Goal: Information Seeking & Learning: Learn about a topic

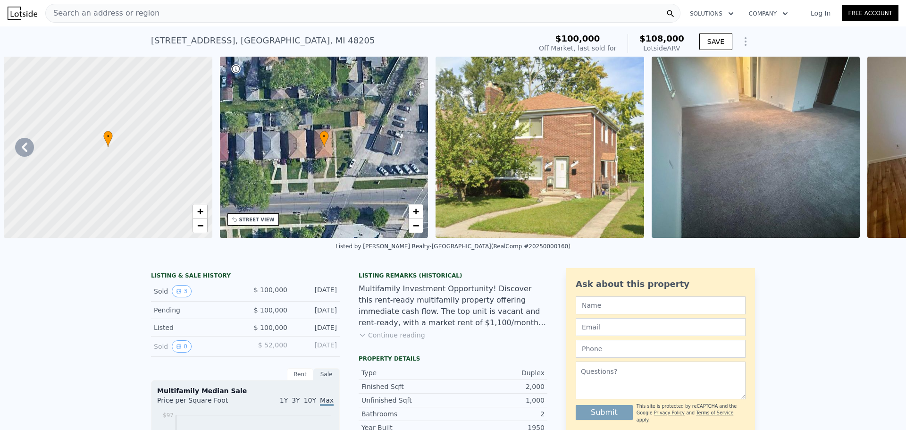
scroll to position [0, 181]
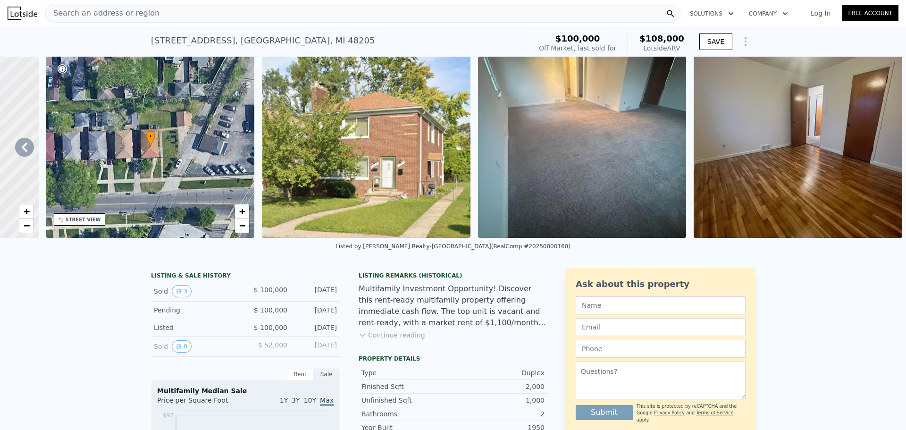
click at [195, 11] on div "Search an address or region" at bounding box center [362, 13] width 635 height 19
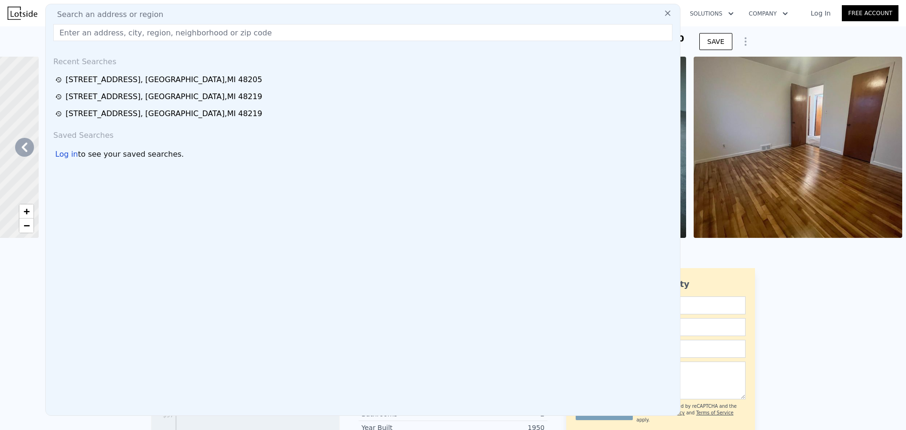
click at [195, 11] on div "Search an address or region" at bounding box center [363, 14] width 627 height 11
drag, startPoint x: 195, startPoint y: 10, endPoint x: 151, endPoint y: 27, distance: 47.1
click at [151, 27] on input "text" at bounding box center [362, 32] width 619 height 17
paste input "[STREET_ADDRESS]"
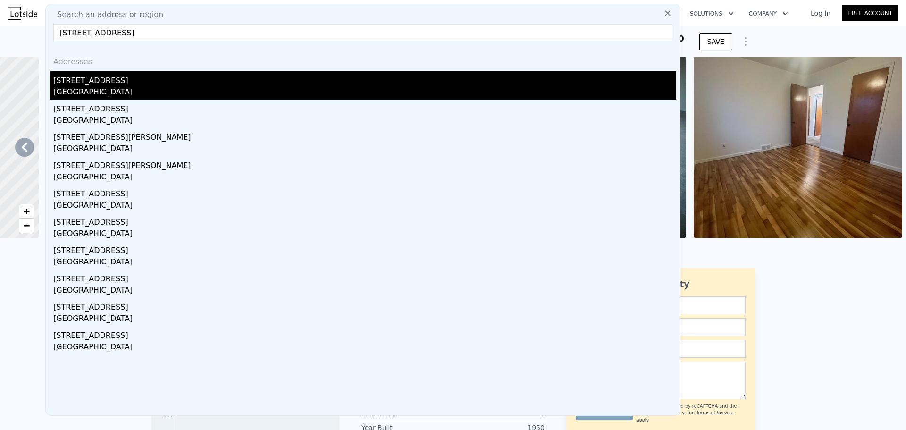
type input "[STREET_ADDRESS]"
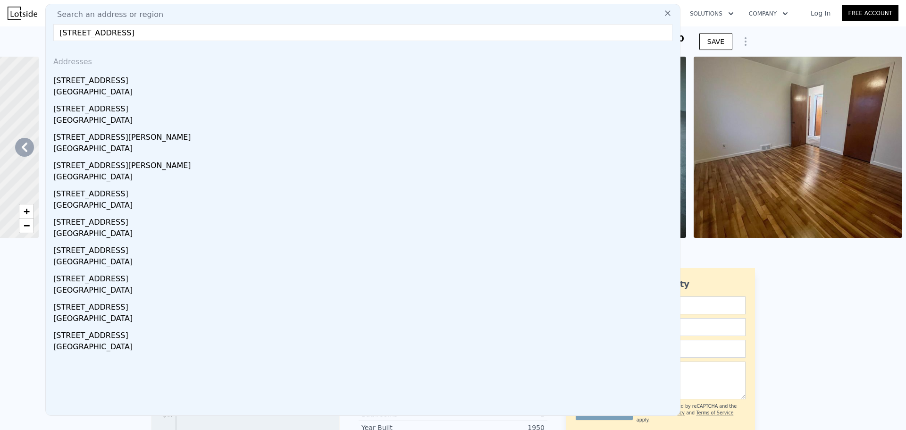
click at [93, 86] on div "[STREET_ADDRESS]" at bounding box center [364, 78] width 623 height 15
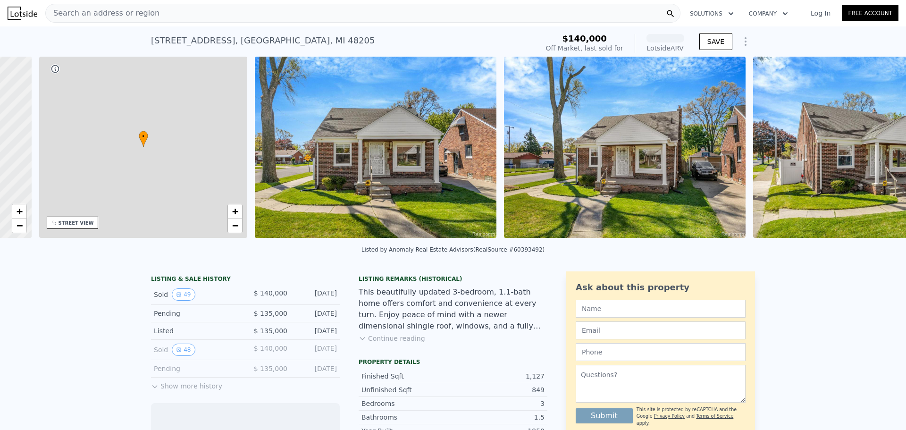
scroll to position [0, 220]
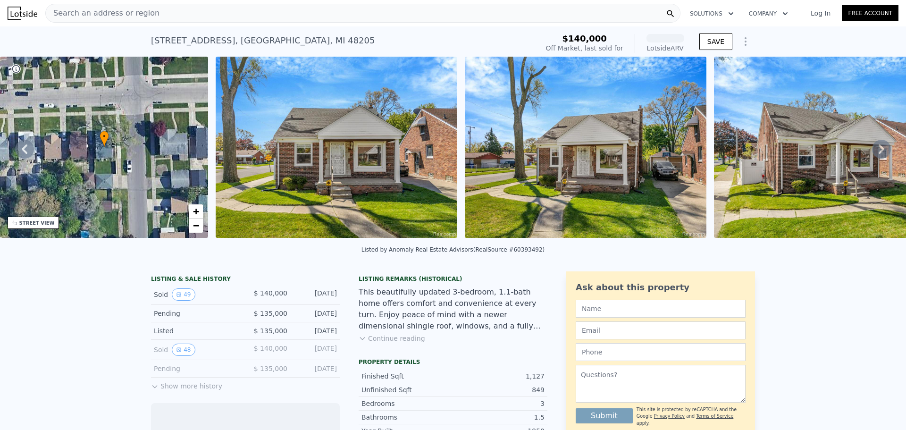
click at [329, 166] on img at bounding box center [337, 147] width 242 height 181
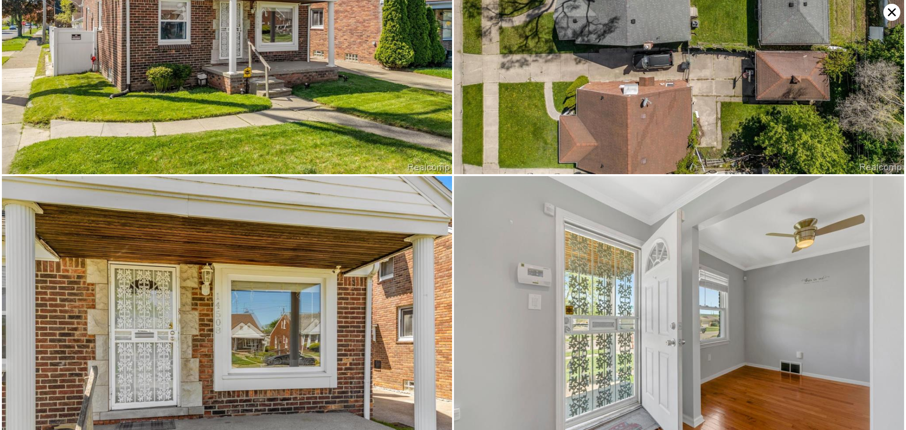
scroll to position [337, 0]
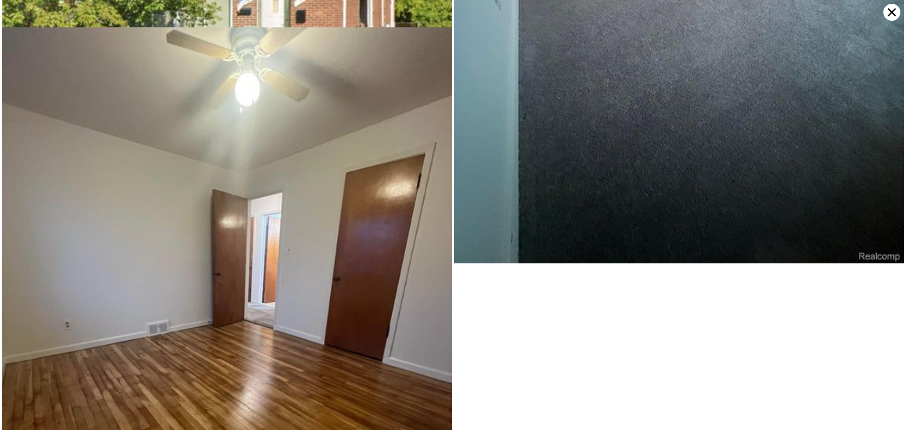
type input "5"
type input "3"
type input "1440"
type input "2136"
type input "0"
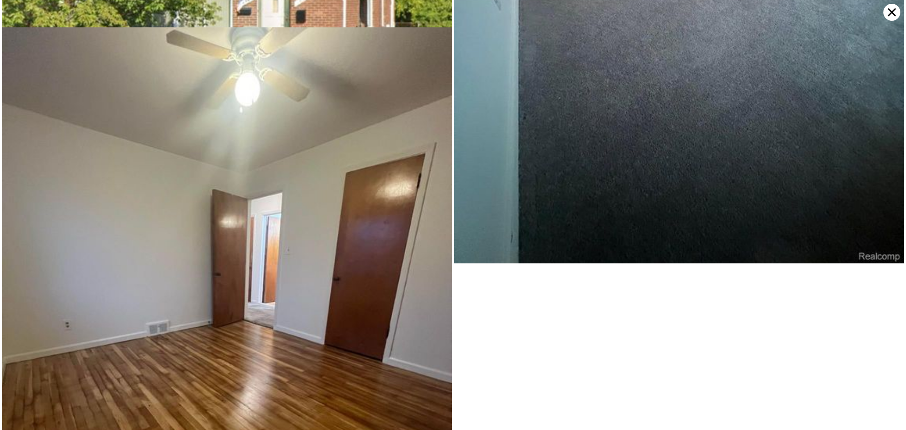
type input "5662.8"
type input "$ 108,000"
type input "-$ 6,092"
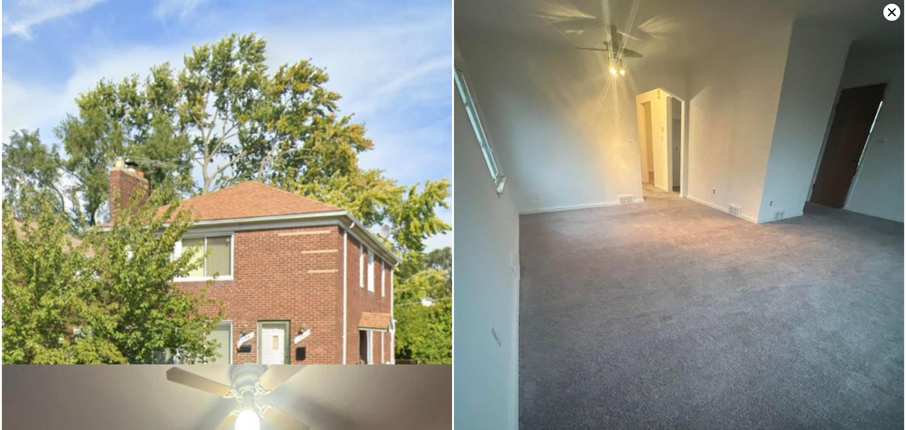
click at [890, 18] on icon at bounding box center [891, 12] width 17 height 17
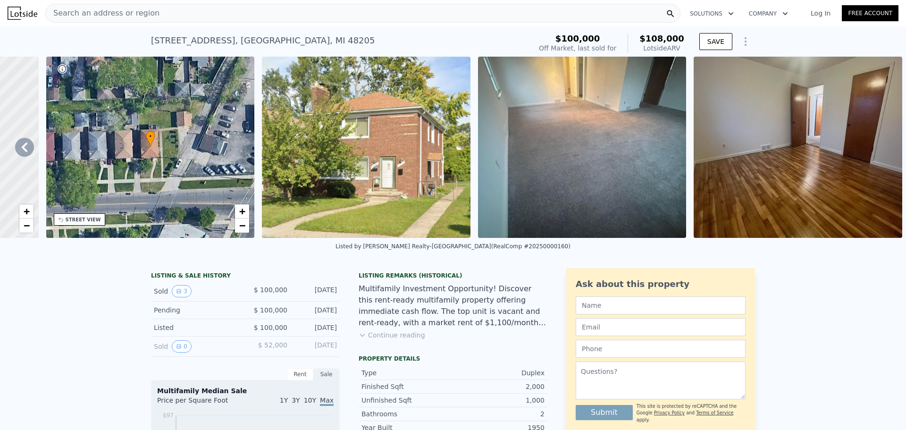
click at [138, 19] on div "Search an address or region" at bounding box center [103, 13] width 114 height 18
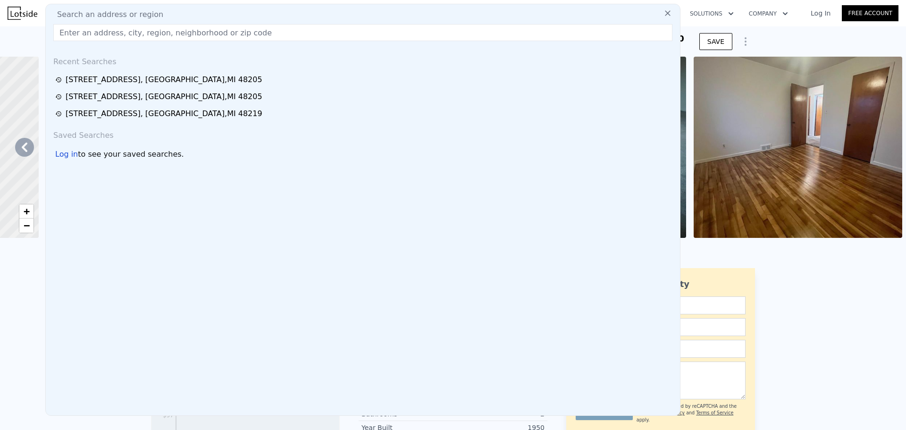
click at [83, 30] on input "text" at bounding box center [362, 32] width 619 height 17
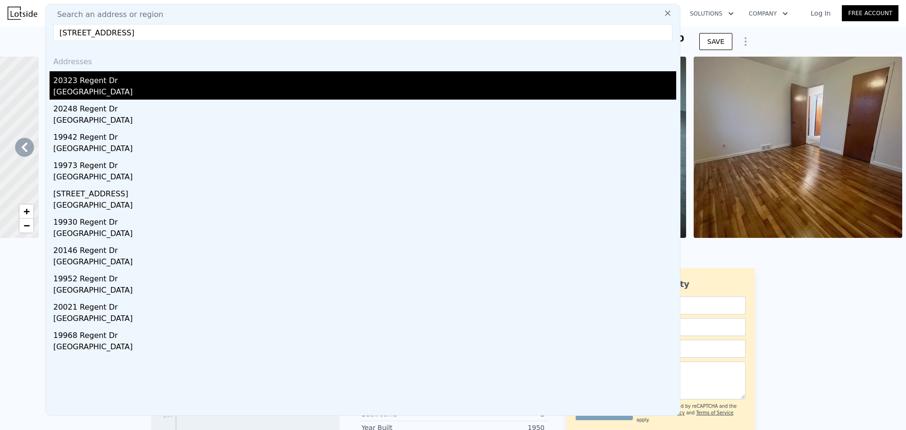
type input "[STREET_ADDRESS]"
click at [58, 91] on div "[GEOGRAPHIC_DATA]" at bounding box center [364, 92] width 623 height 13
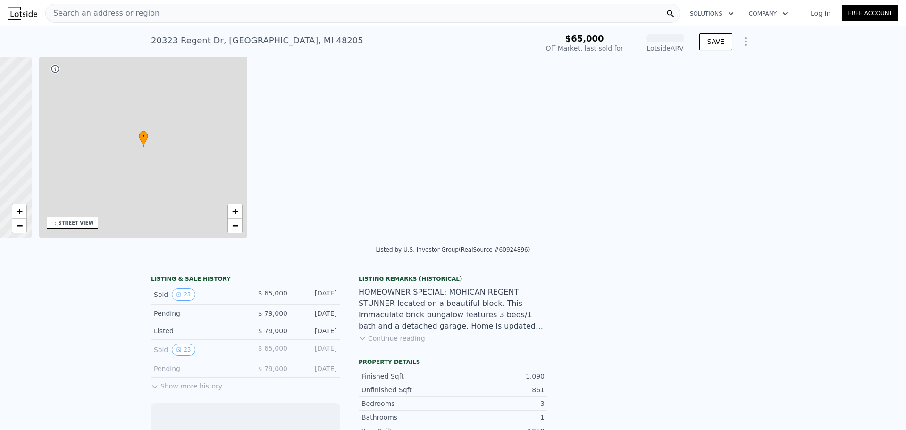
scroll to position [0, 220]
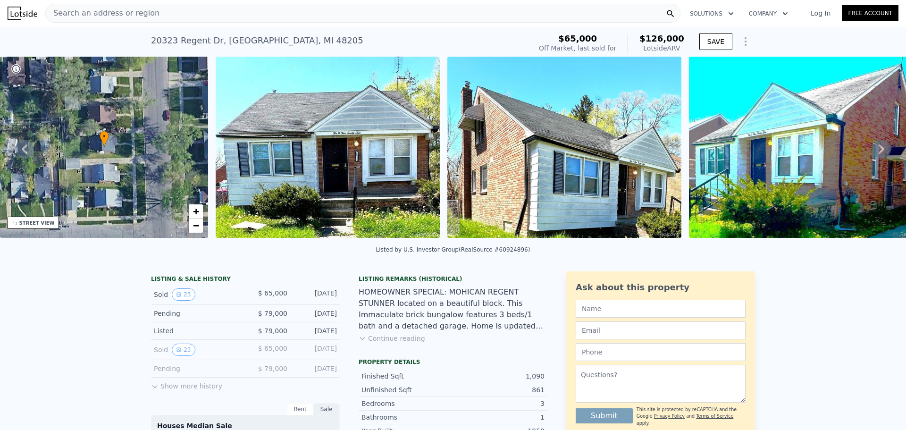
click at [316, 175] on img at bounding box center [328, 147] width 224 height 181
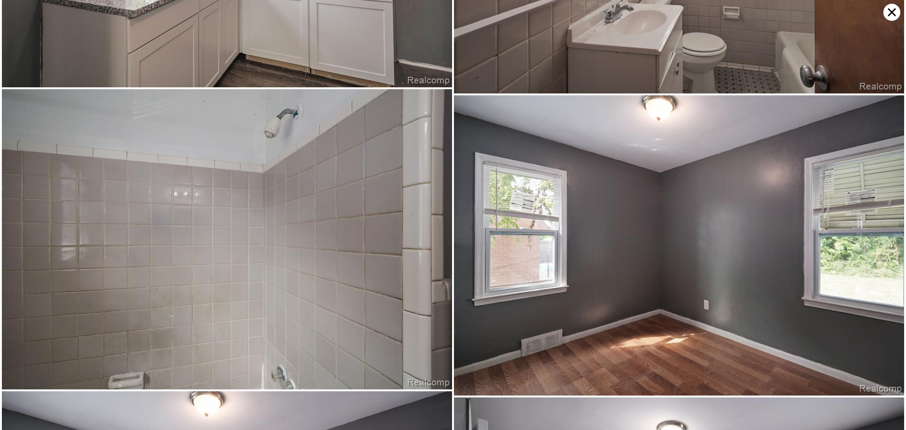
scroll to position [1246, 0]
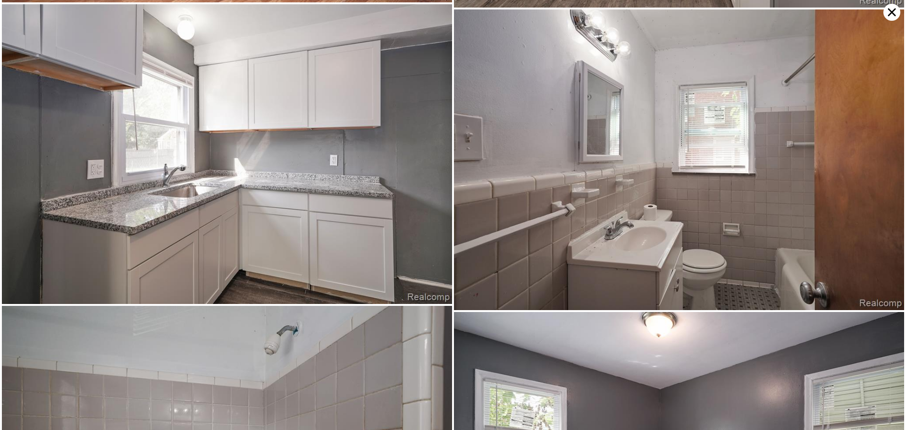
type input "5"
type input "3"
type input "1440"
type input "2136"
type input "0"
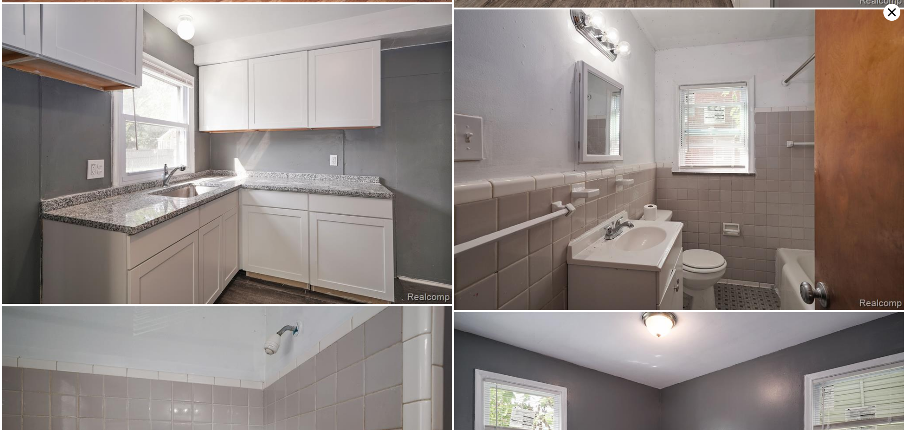
type input "5662.8"
type input "$ 108,000"
type input "-$ 6,092"
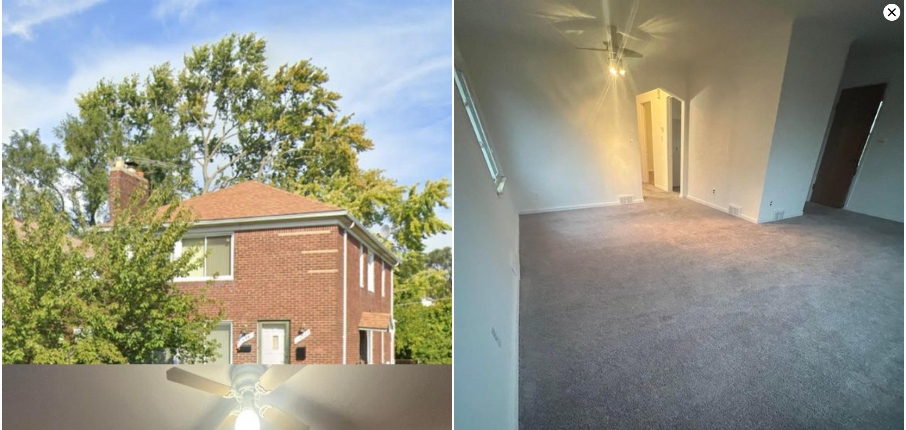
click at [894, 16] on icon at bounding box center [891, 12] width 17 height 17
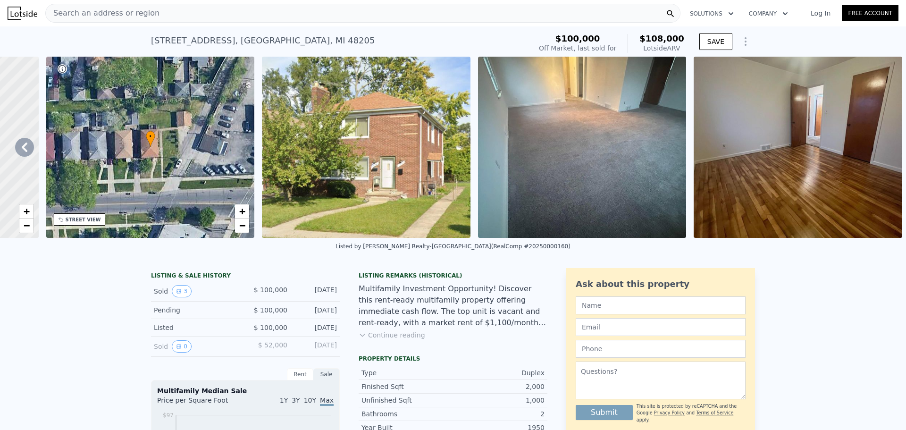
click at [109, 20] on div "Search an address or region" at bounding box center [103, 13] width 114 height 18
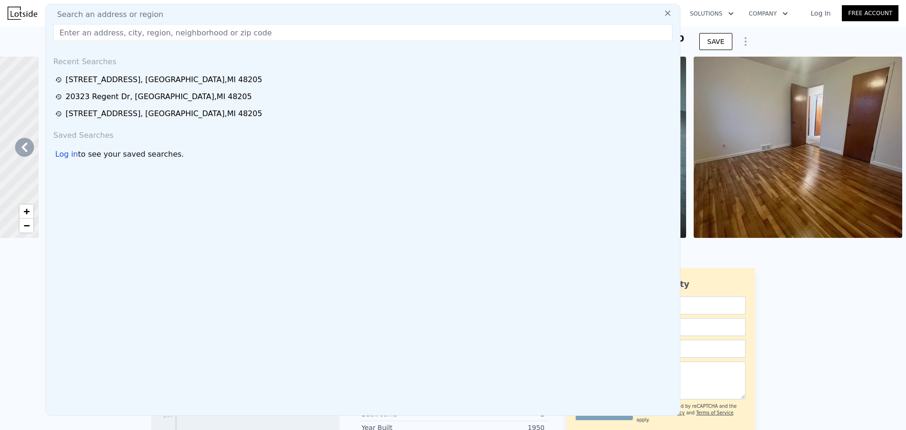
click at [113, 32] on input "text" at bounding box center [362, 32] width 619 height 17
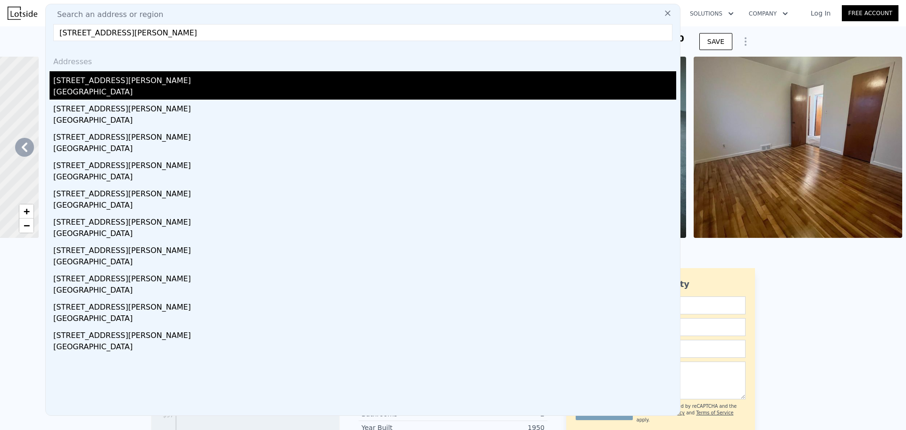
type input "[STREET_ADDRESS][PERSON_NAME]"
click at [154, 90] on div "[GEOGRAPHIC_DATA]" at bounding box center [364, 92] width 623 height 13
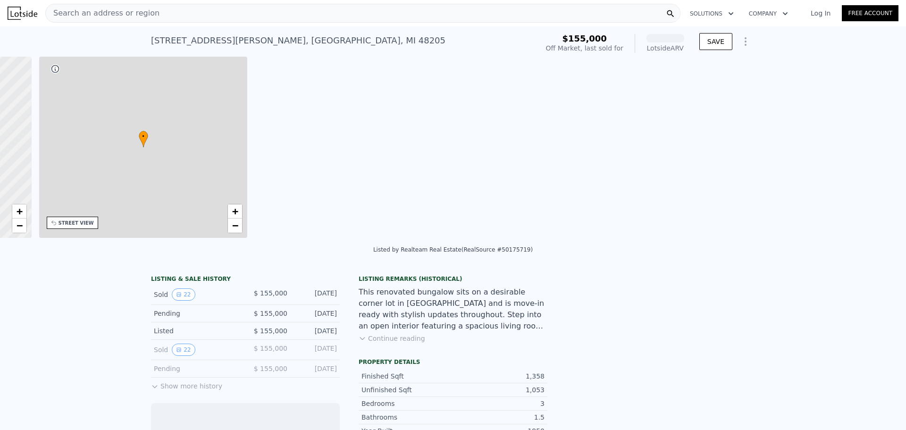
scroll to position [0, 220]
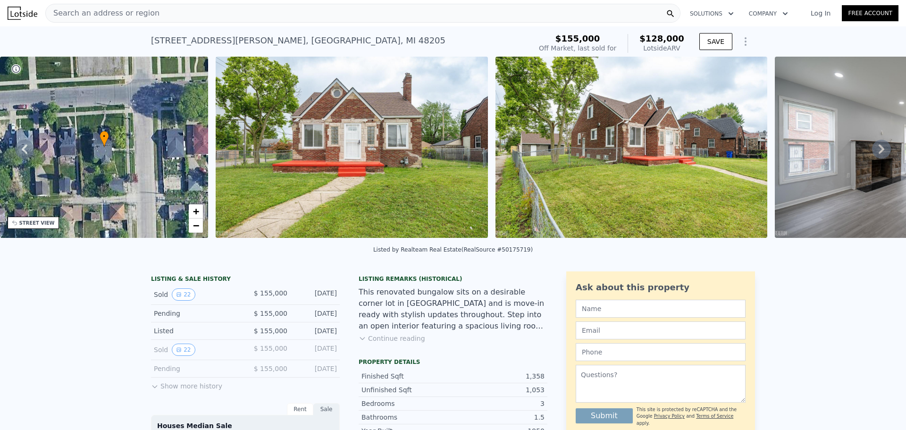
click at [380, 178] on img at bounding box center [352, 147] width 272 height 181
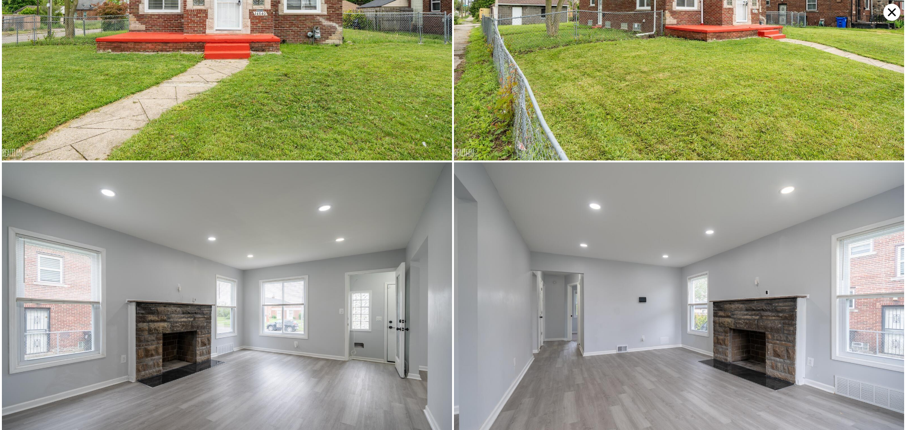
scroll to position [0, 0]
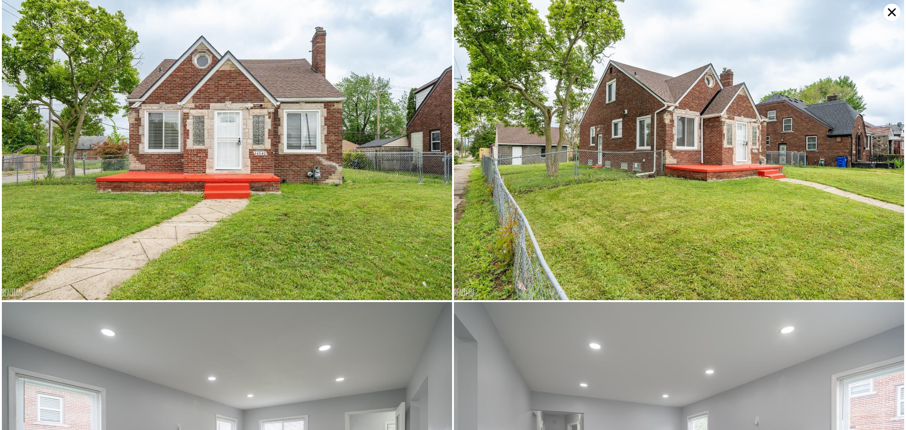
type input "5"
type input "3"
type input "1440"
type input "2136"
type input "0"
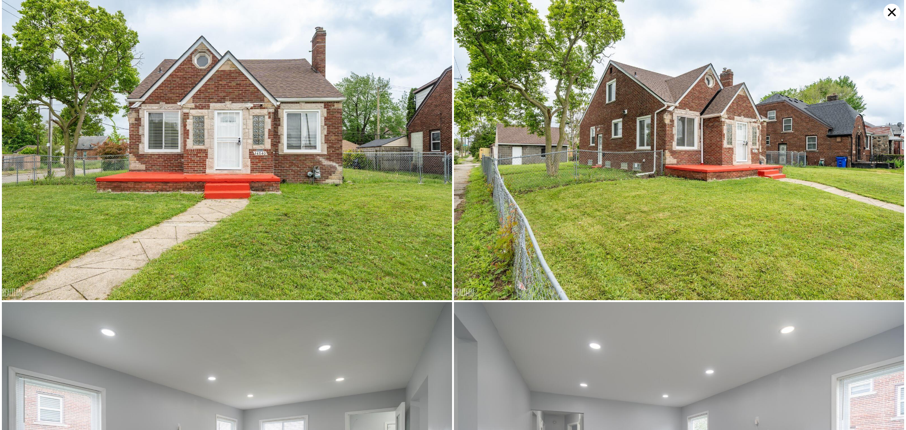
type input "5662.8"
type input "$ 108,000"
type input "-$ 6,092"
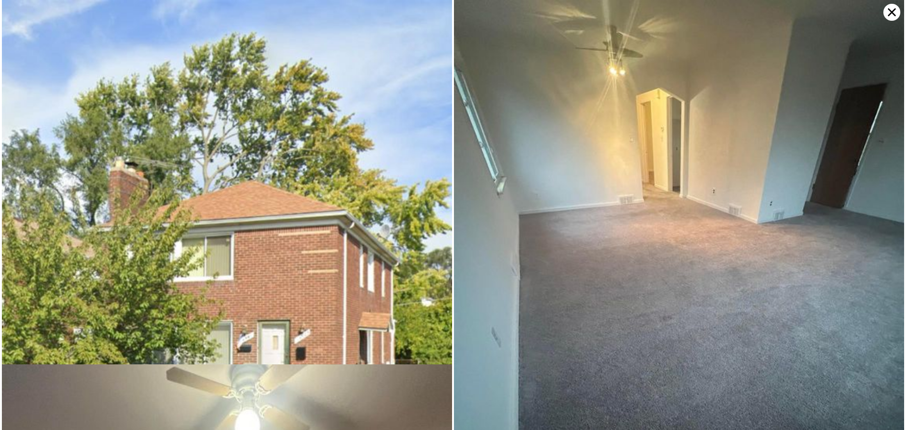
scroll to position [0, 181]
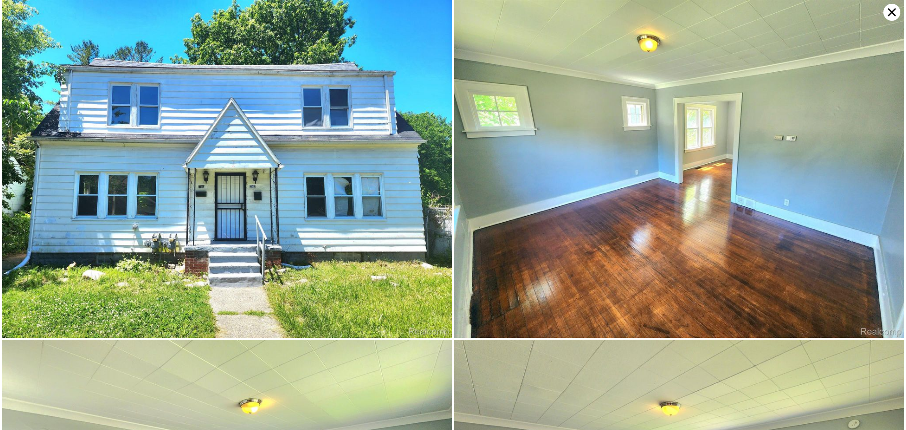
type input "0"
type input "2"
type input "1432"
type input "2390"
type input "3920.3999999999996"
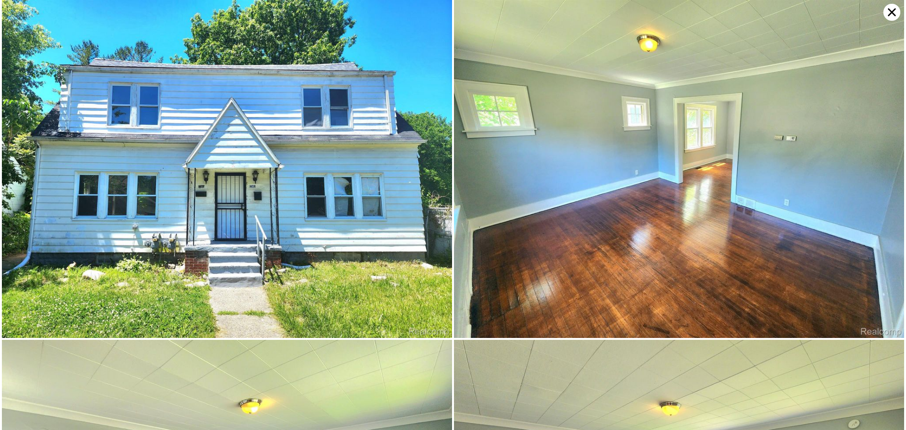
type input "7840.799999999999"
type input "$ 134,000"
type input "5"
type input "-$ 2,926"
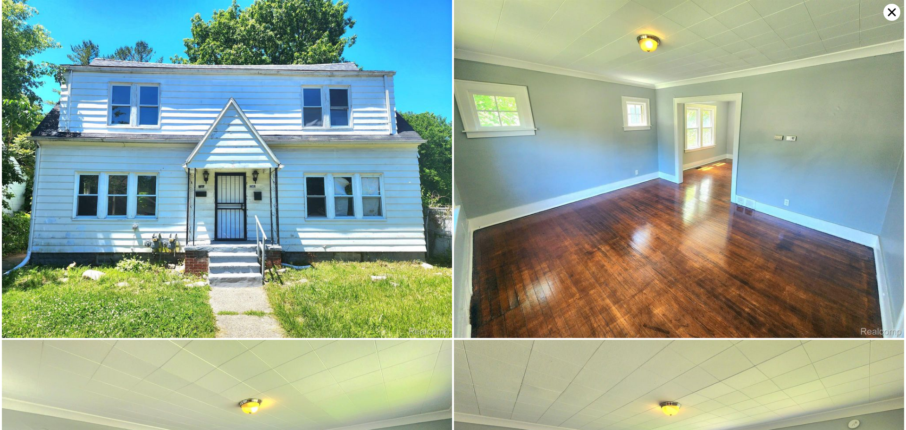
click at [891, 8] on icon at bounding box center [891, 12] width 17 height 17
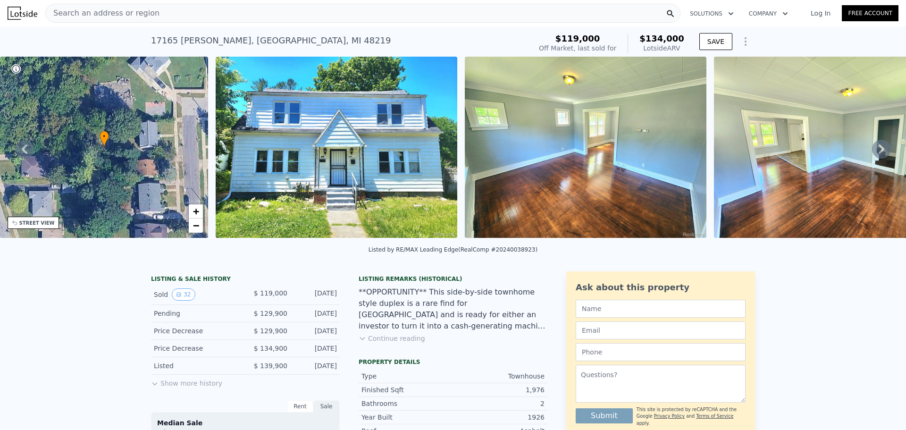
click at [193, 13] on div "Search an address or region" at bounding box center [362, 13] width 635 height 19
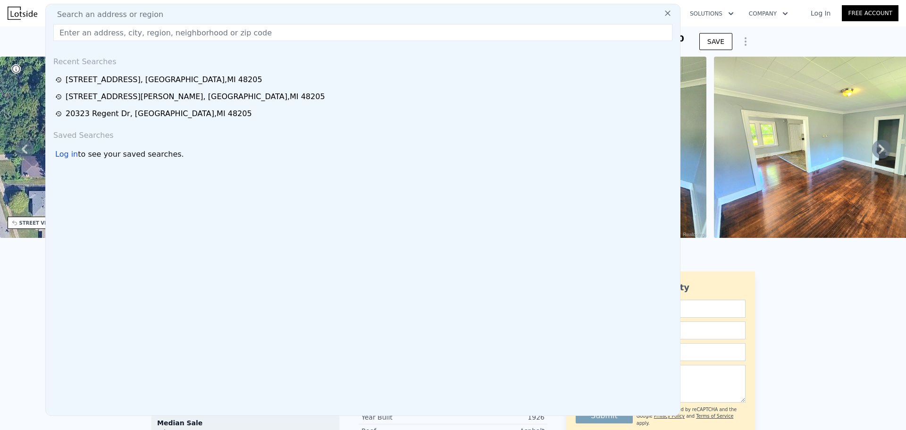
drag, startPoint x: 193, startPoint y: 13, endPoint x: 141, endPoint y: 29, distance: 54.3
click at [141, 29] on input "text" at bounding box center [362, 32] width 619 height 17
paste input "[STREET_ADDRESS]"
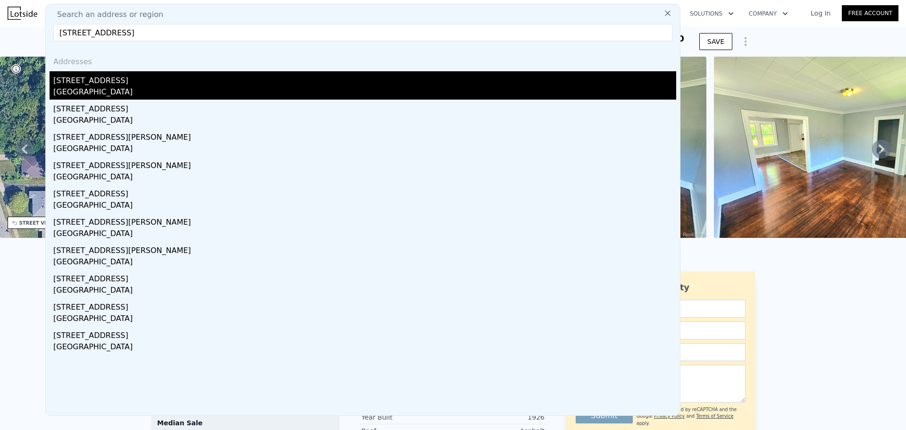
type input "[STREET_ADDRESS]"
click at [115, 78] on div "[STREET_ADDRESS]" at bounding box center [364, 78] width 623 height 15
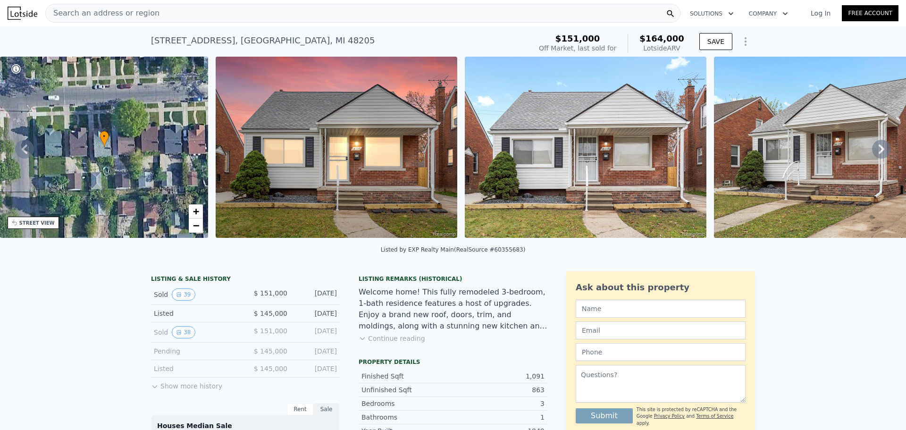
click at [383, 343] on button "Continue reading" at bounding box center [392, 338] width 67 height 9
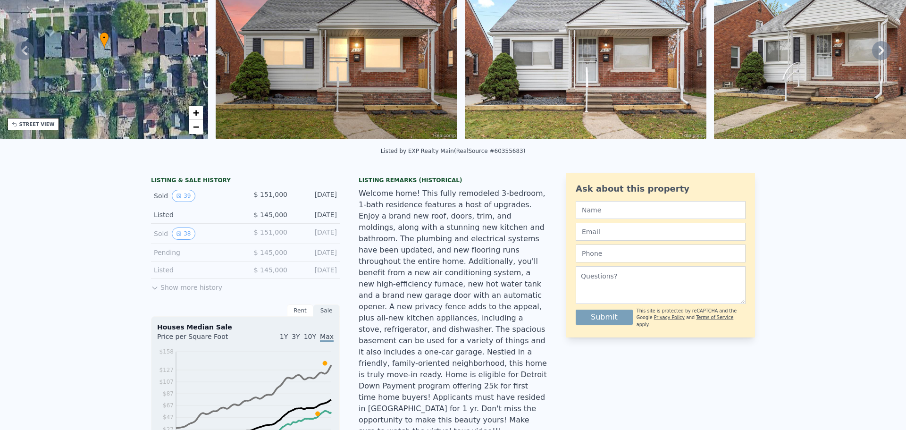
scroll to position [3, 0]
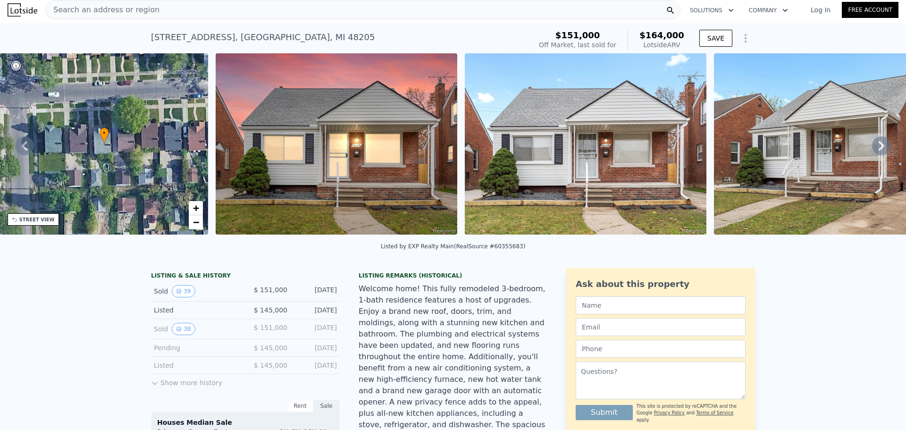
click at [383, 160] on img at bounding box center [337, 143] width 242 height 181
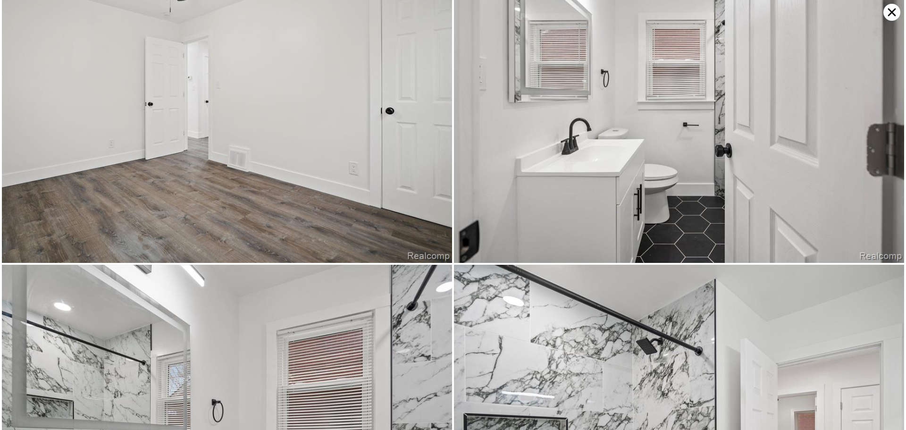
scroll to position [4716, 0]
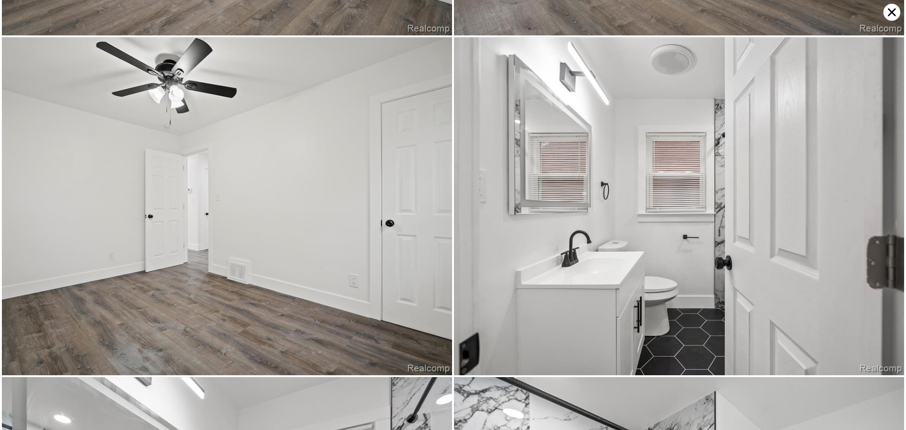
click at [890, 17] on icon at bounding box center [891, 12] width 17 height 17
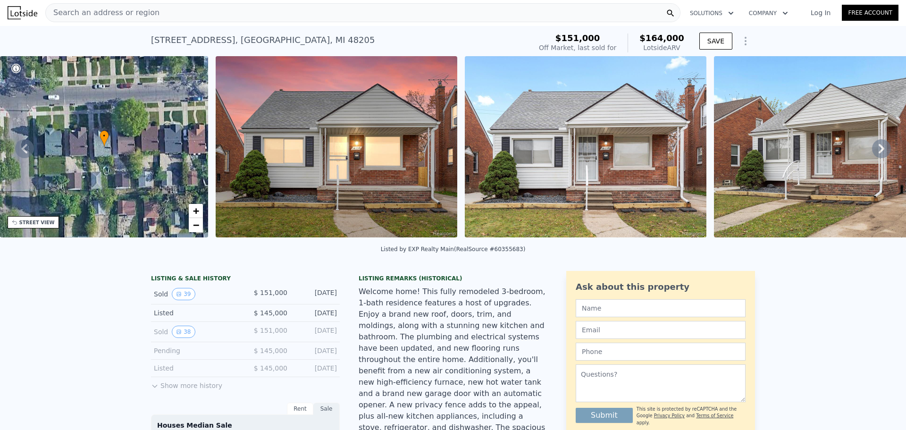
scroll to position [0, 0]
click at [654, 39] on span "$164,000" at bounding box center [661, 39] width 45 height 10
click at [277, 317] on span "$ 145,000" at bounding box center [271, 314] width 34 height 8
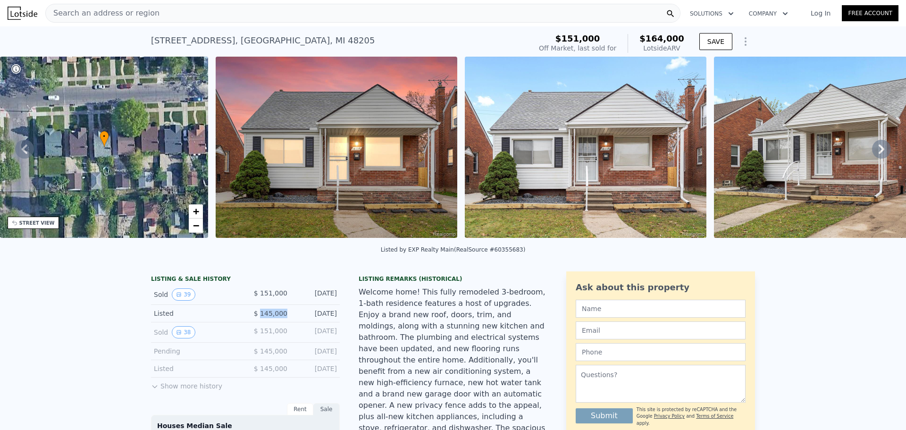
click at [277, 317] on span "$ 145,000" at bounding box center [271, 314] width 34 height 8
click at [266, 297] on span "$ 151,000" at bounding box center [271, 293] width 34 height 8
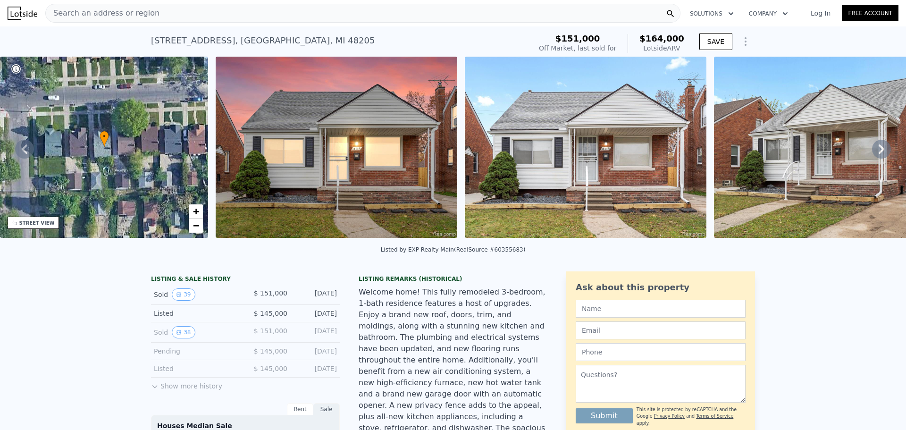
click at [166, 356] on div "Pending" at bounding box center [196, 350] width 84 height 9
click at [161, 373] on div "Listed" at bounding box center [196, 368] width 84 height 9
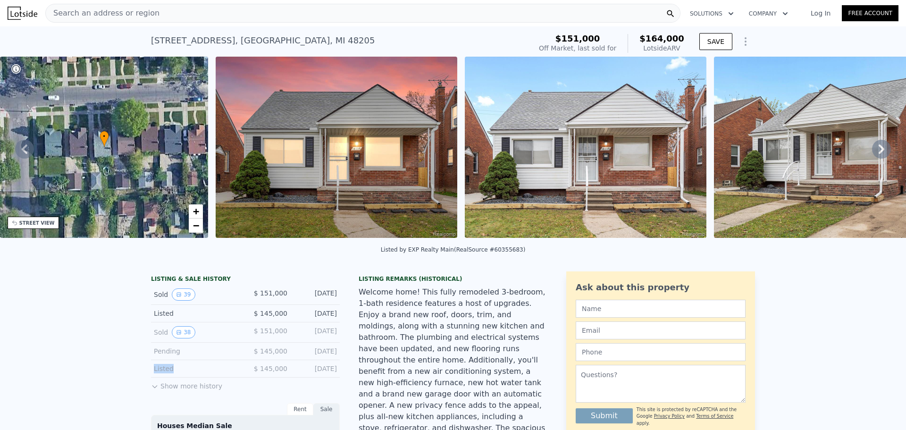
click at [161, 373] on div "Listed" at bounding box center [196, 368] width 84 height 9
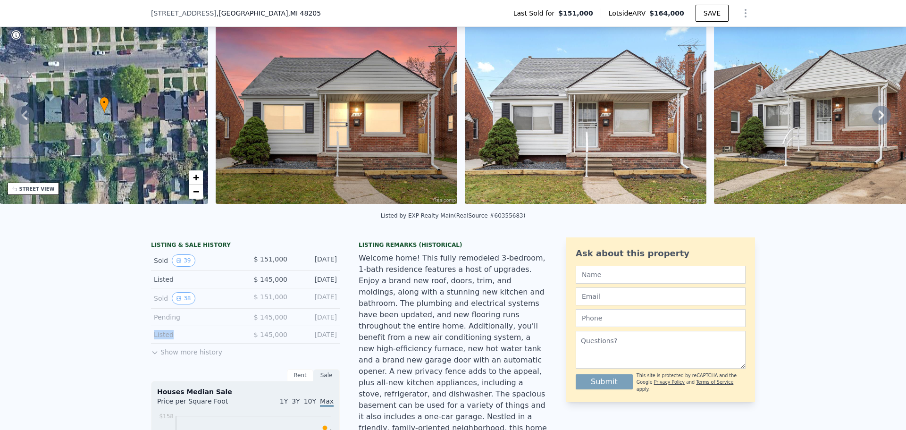
scroll to position [44, 0]
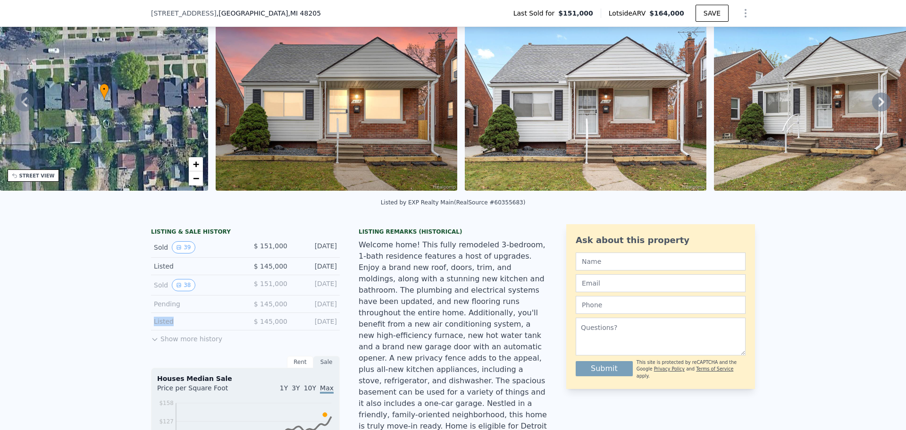
click at [180, 344] on button "Show more history" at bounding box center [186, 336] width 71 height 13
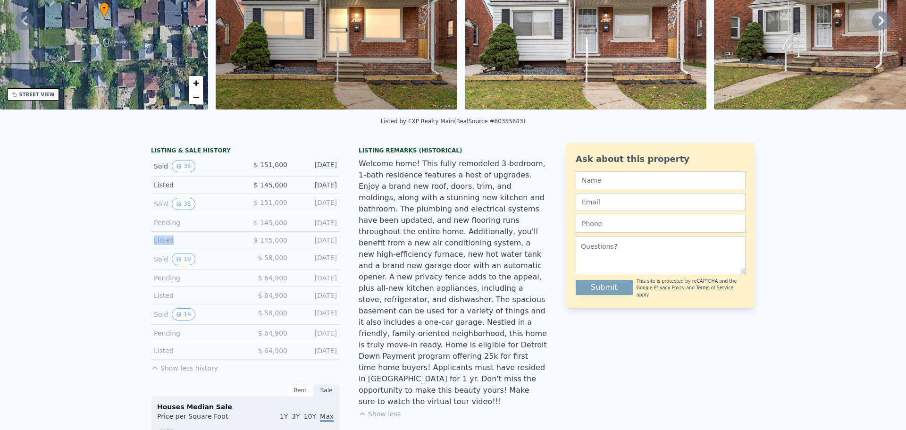
scroll to position [0, 0]
